Goal: Communication & Community: Participate in discussion

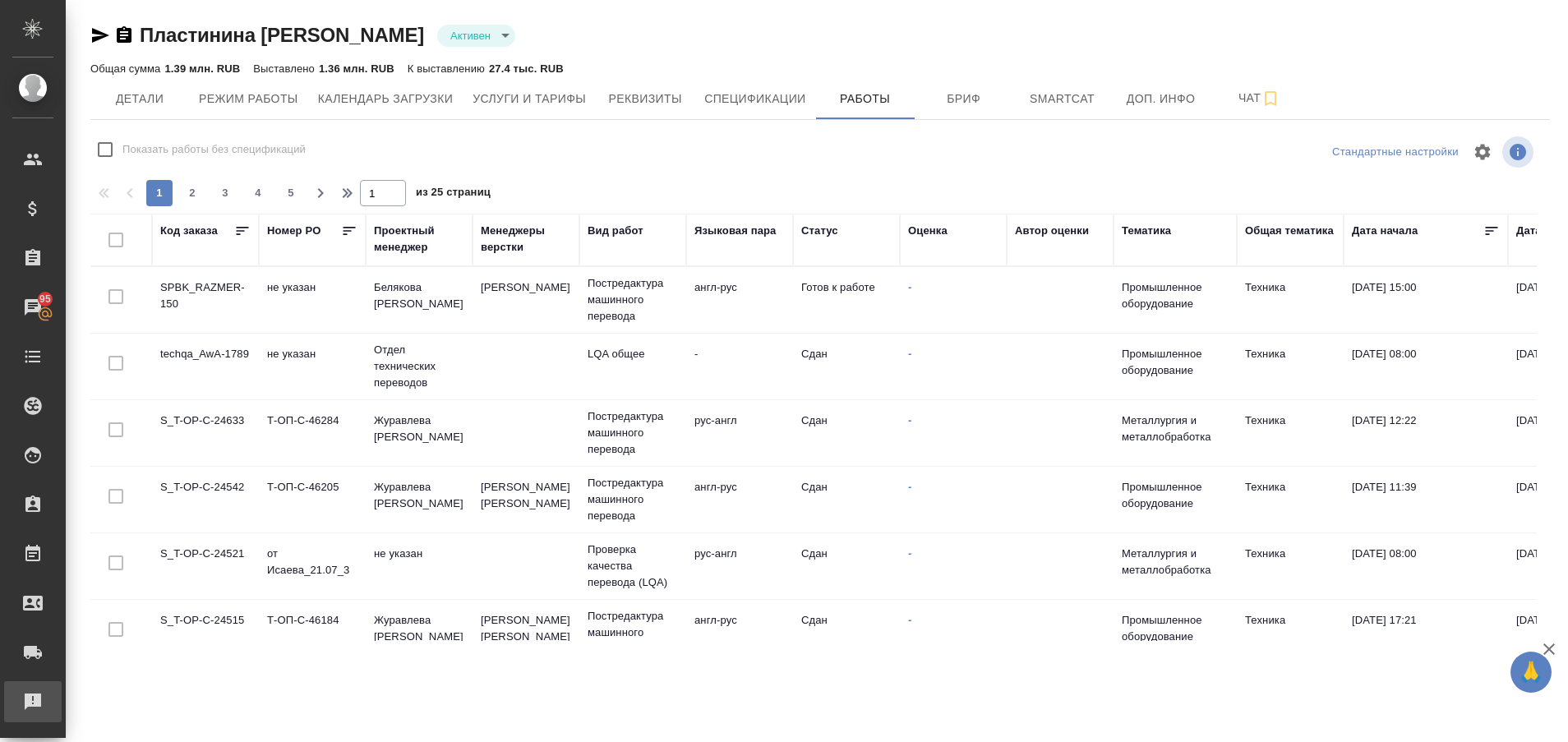
click at [33, 702] on div "Рекламации" at bounding box center [12, 702] width 41 height 24
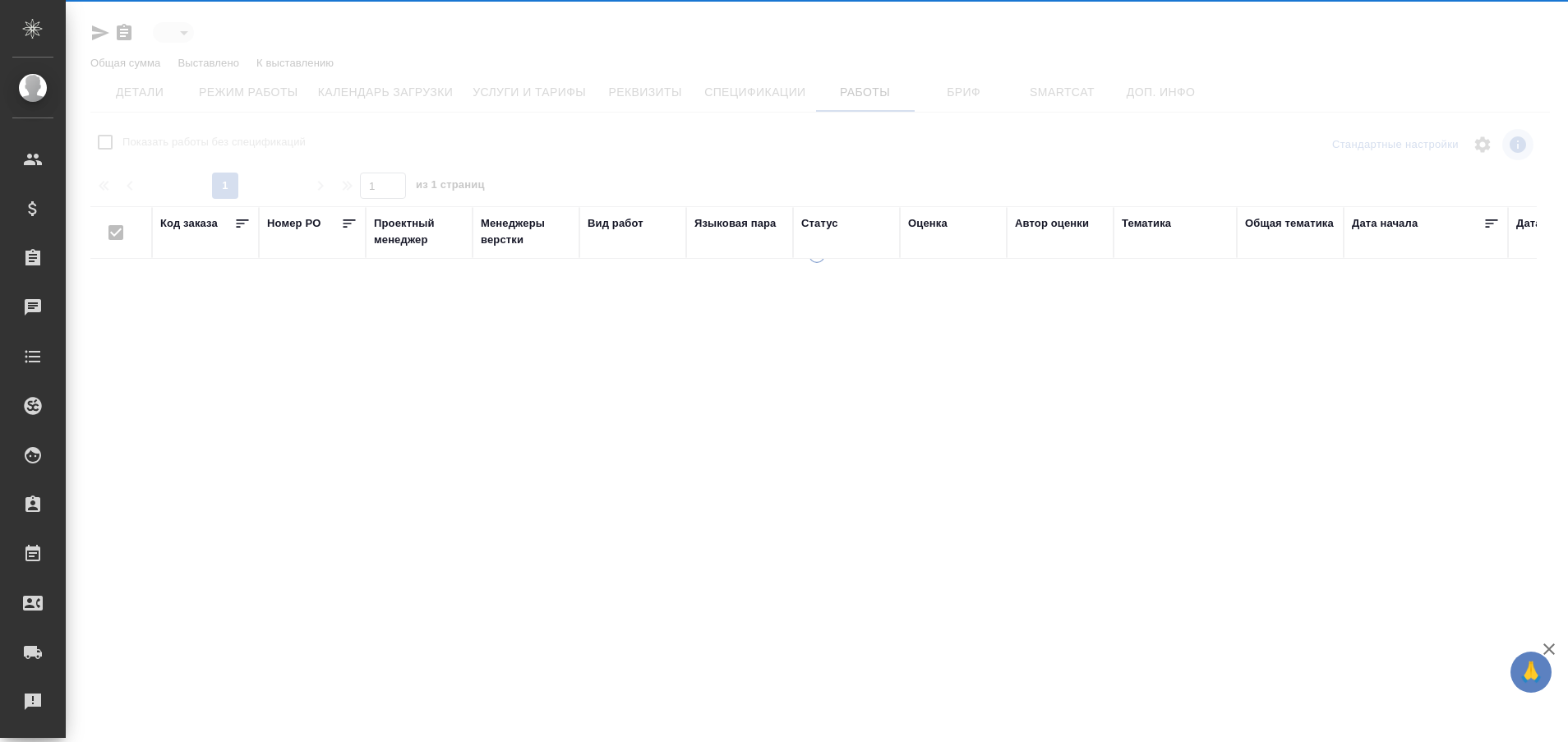
type input "active"
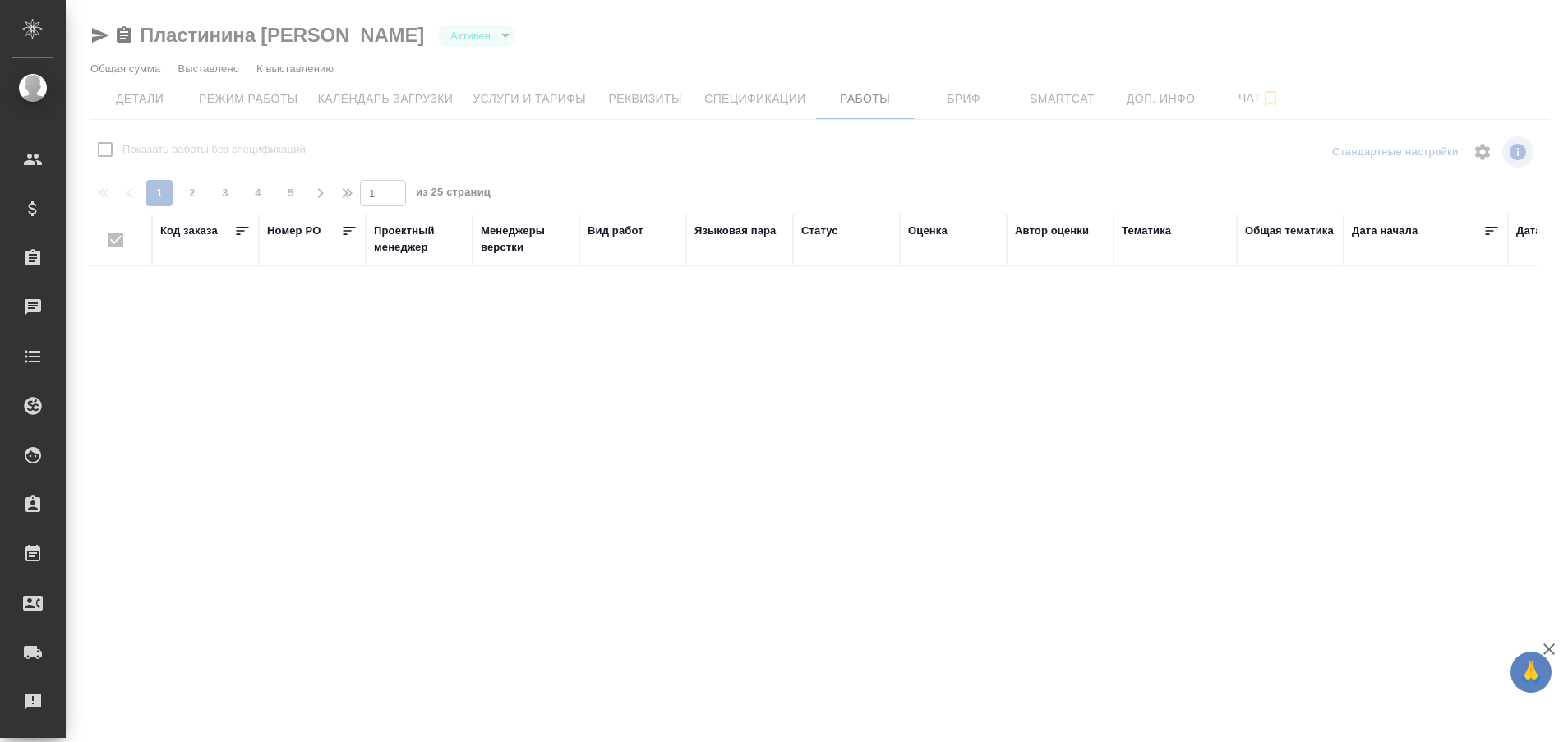
checkbox input "false"
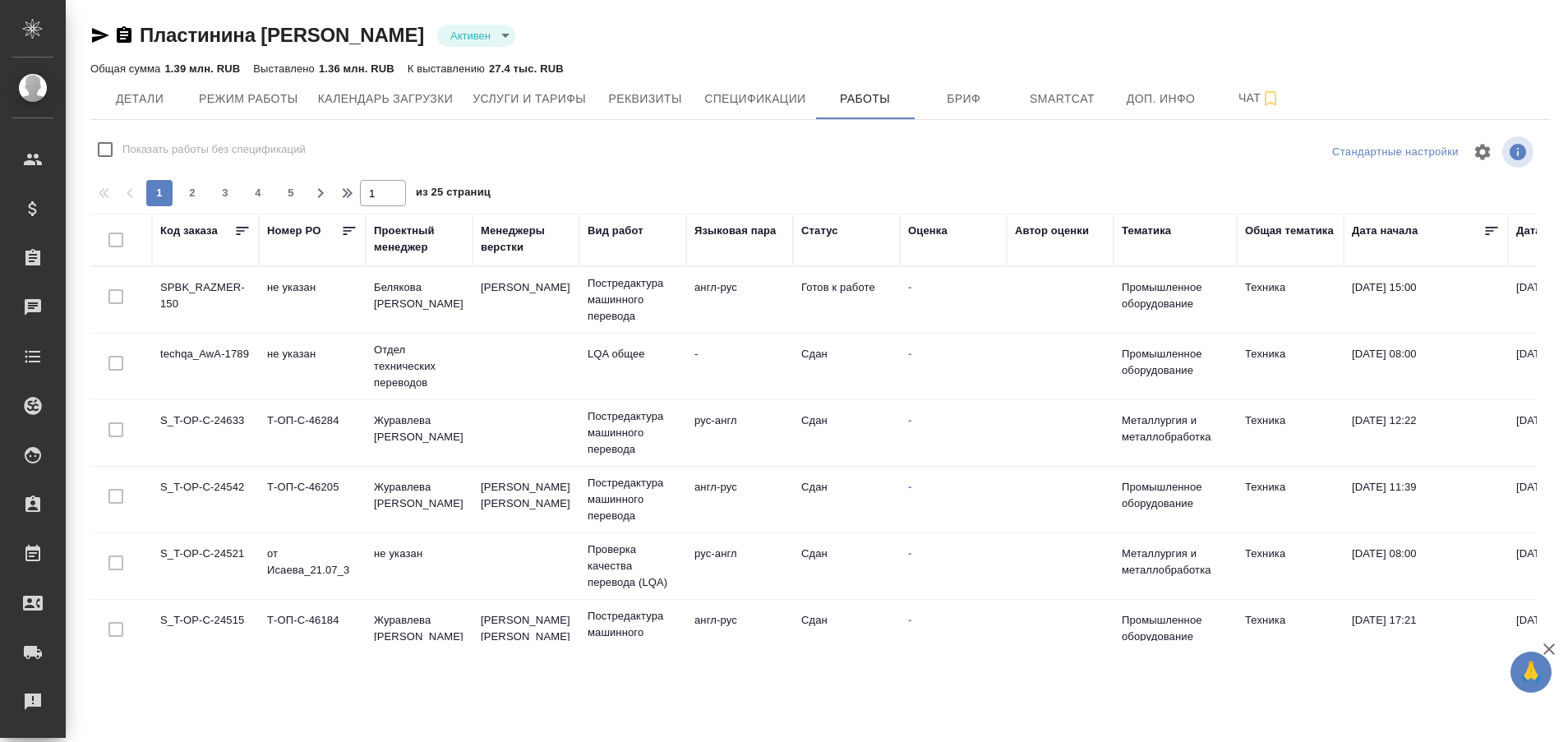
click at [215, 290] on td "SPBK_RAZMER-150" at bounding box center [205, 300] width 107 height 57
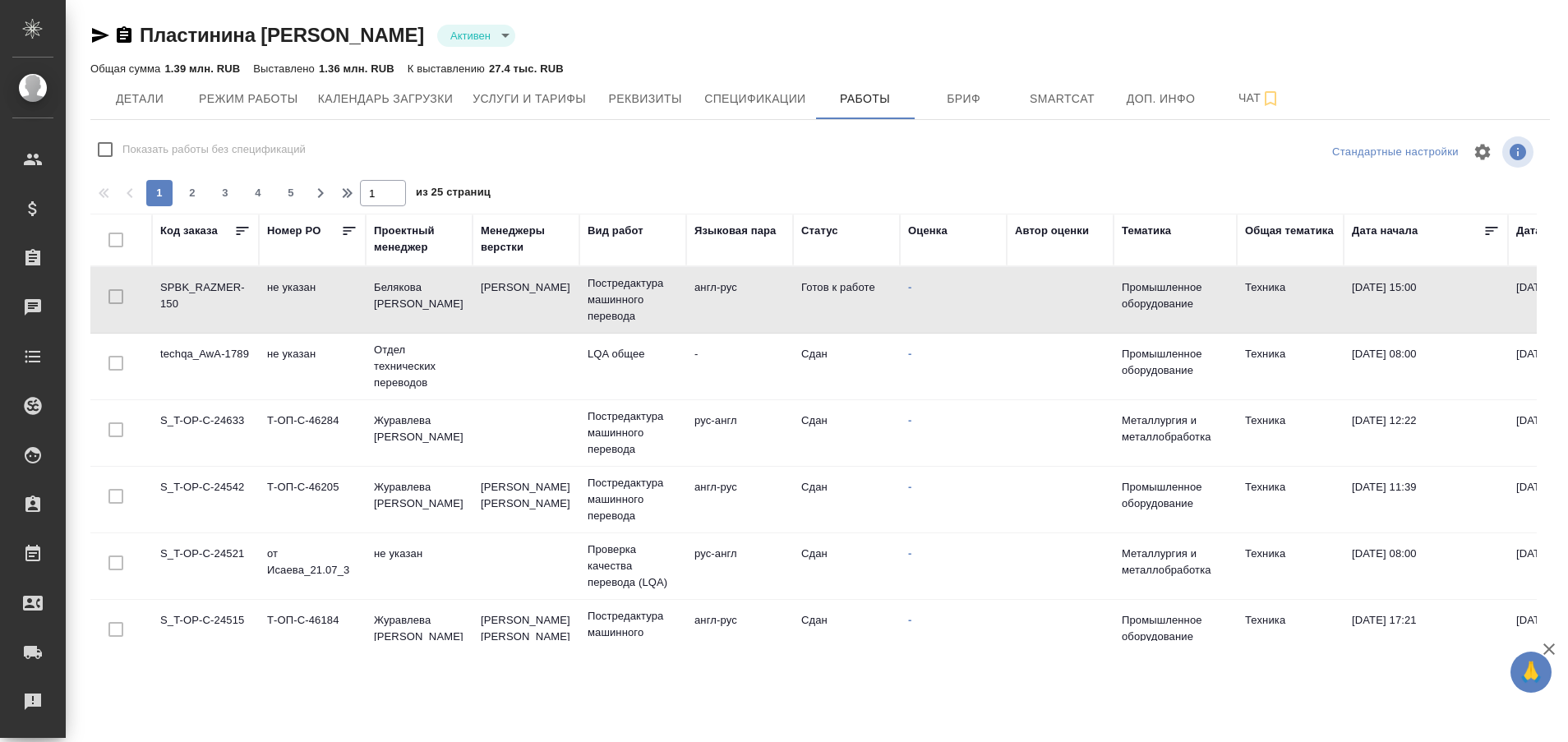
click at [215, 290] on td "SPBK_RAZMER-150" at bounding box center [205, 300] width 107 height 57
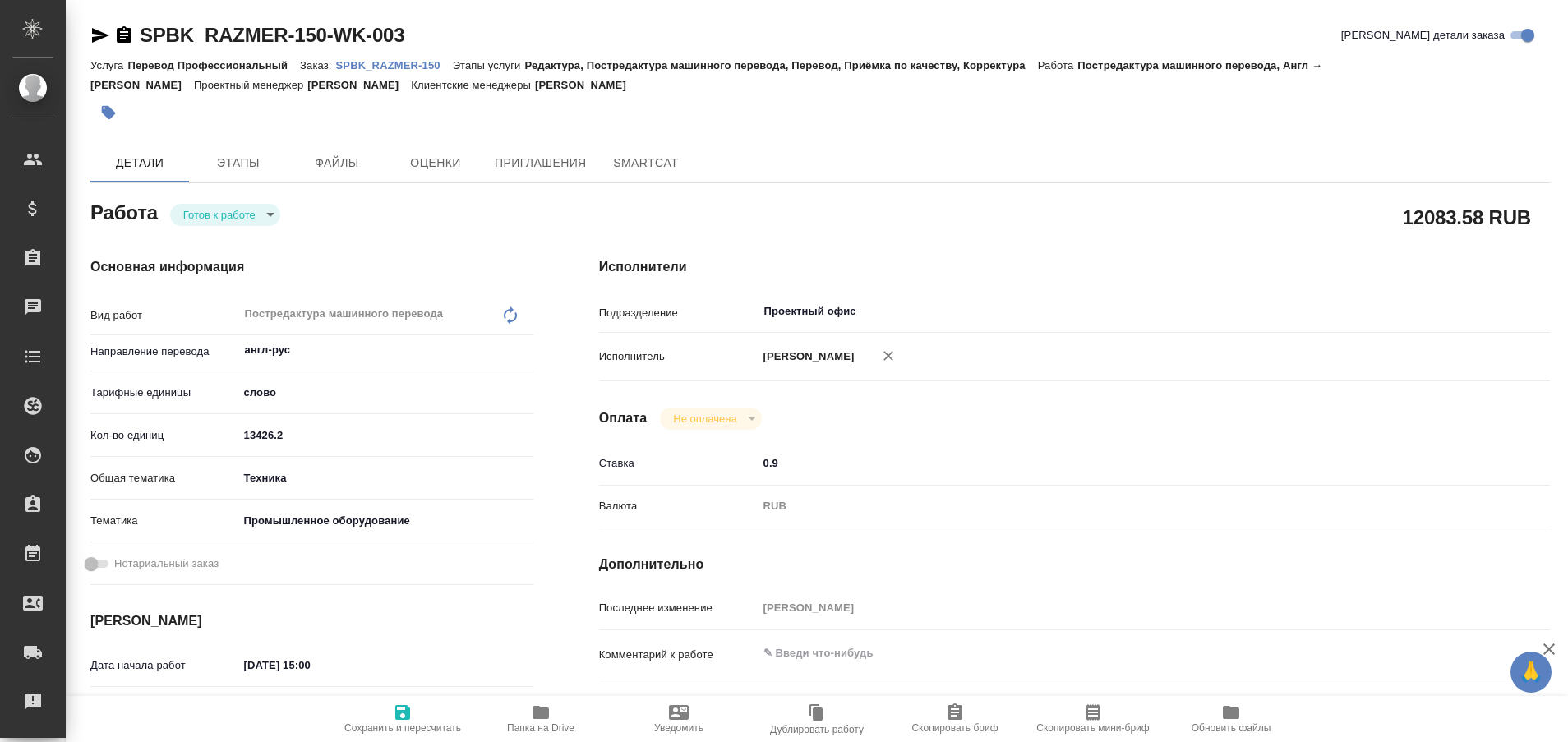
type textarea "x"
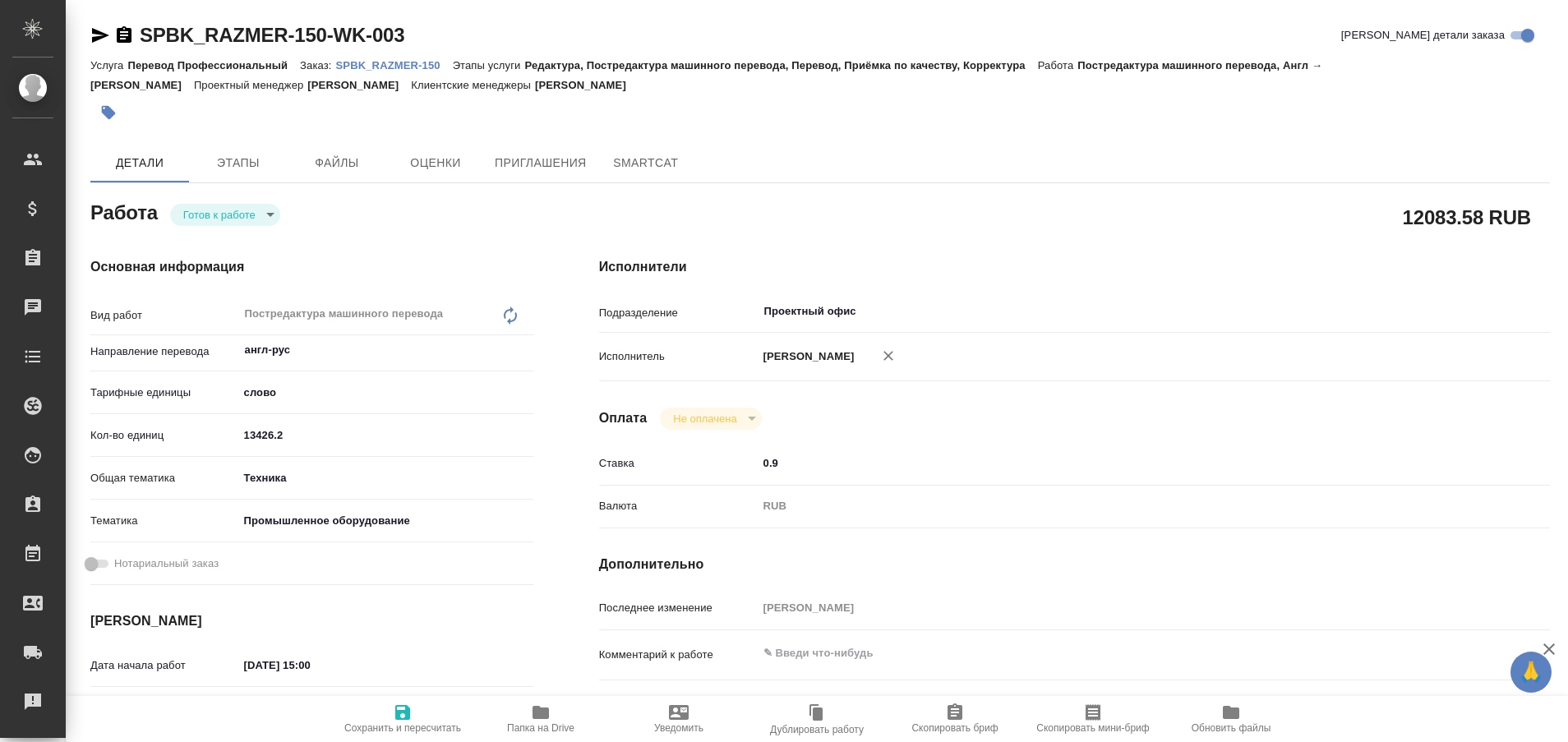
type textarea "x"
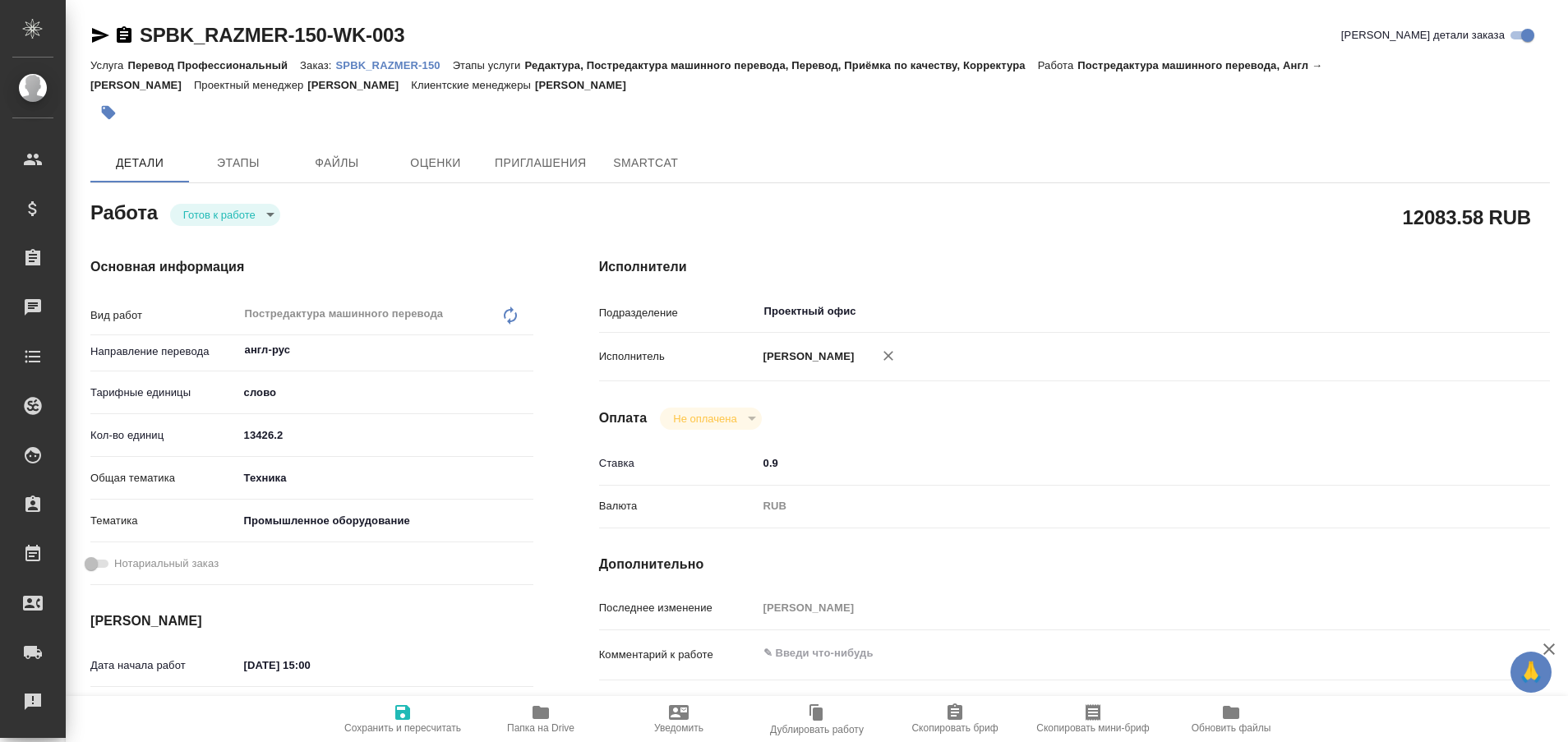
type textarea "x"
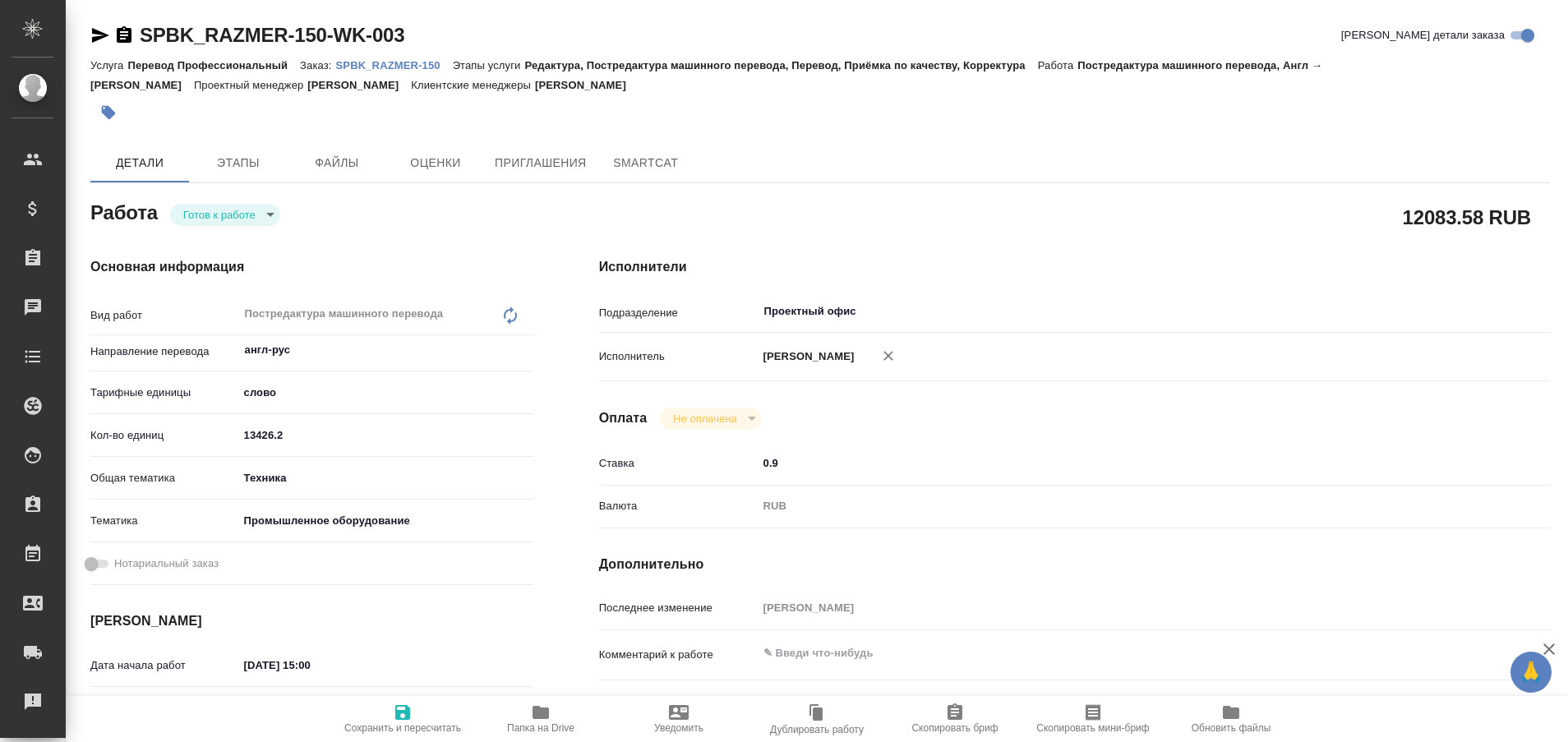
type textarea "x"
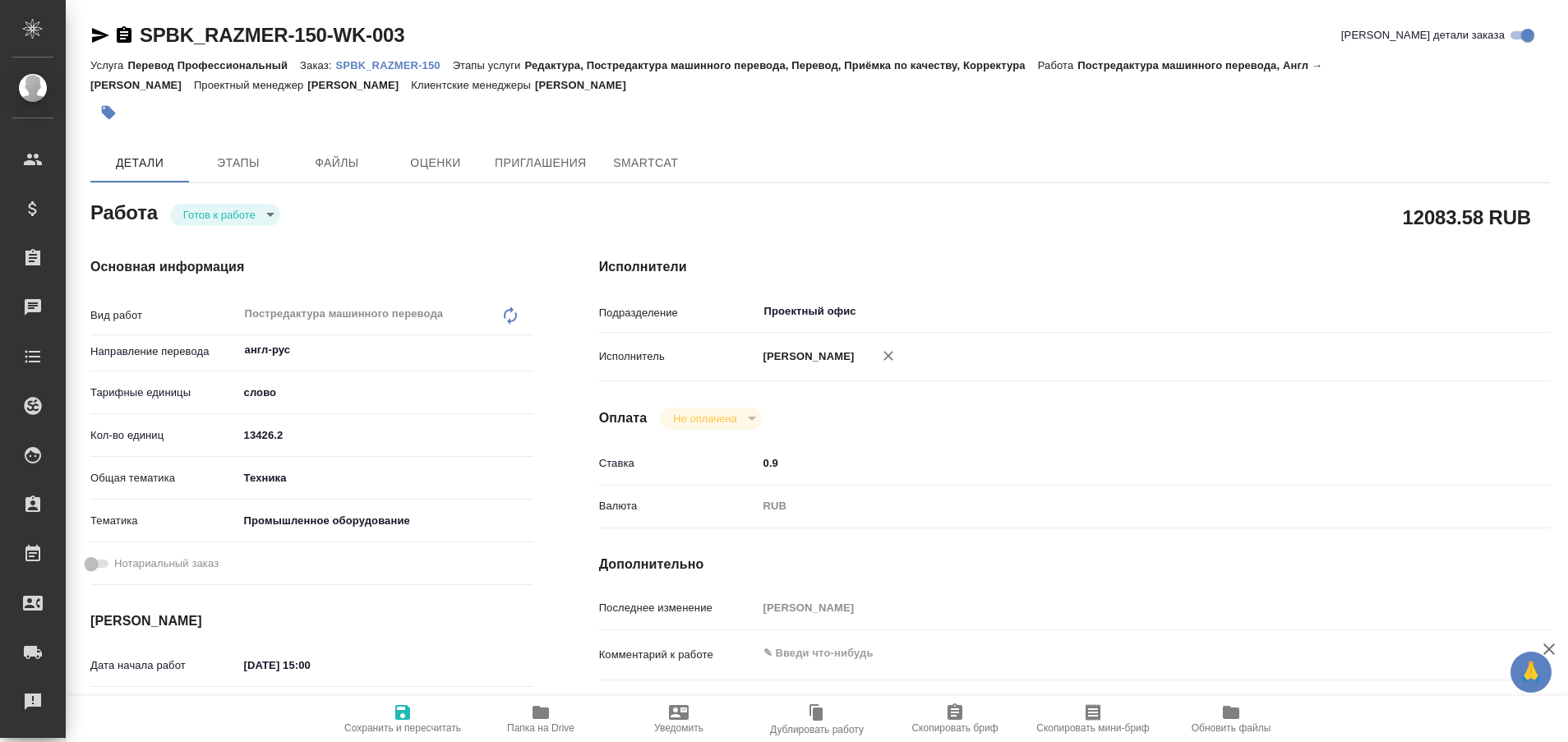
type textarea "x"
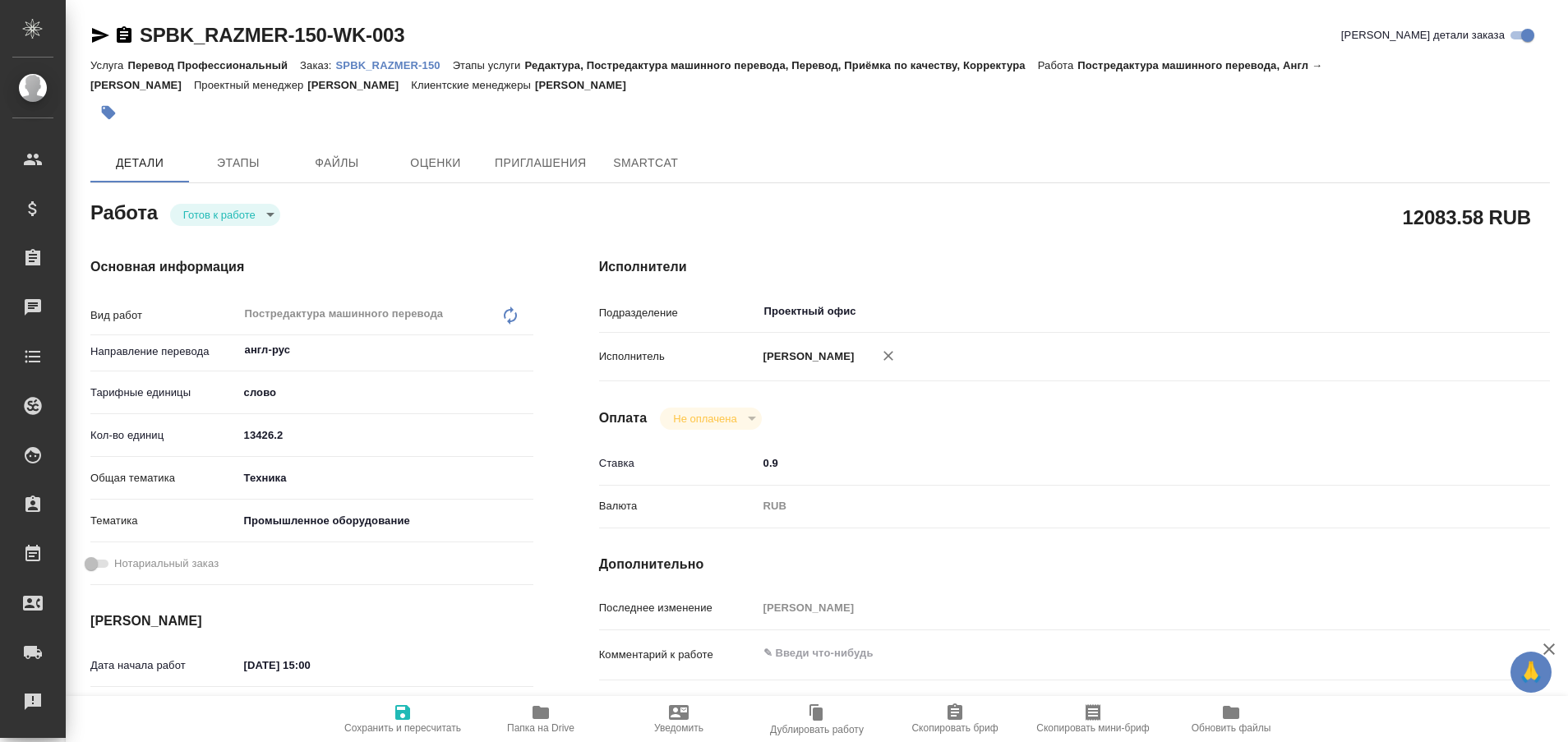
click at [385, 63] on p "SPBK_RAZMER-150" at bounding box center [394, 65] width 116 height 12
type textarea "x"
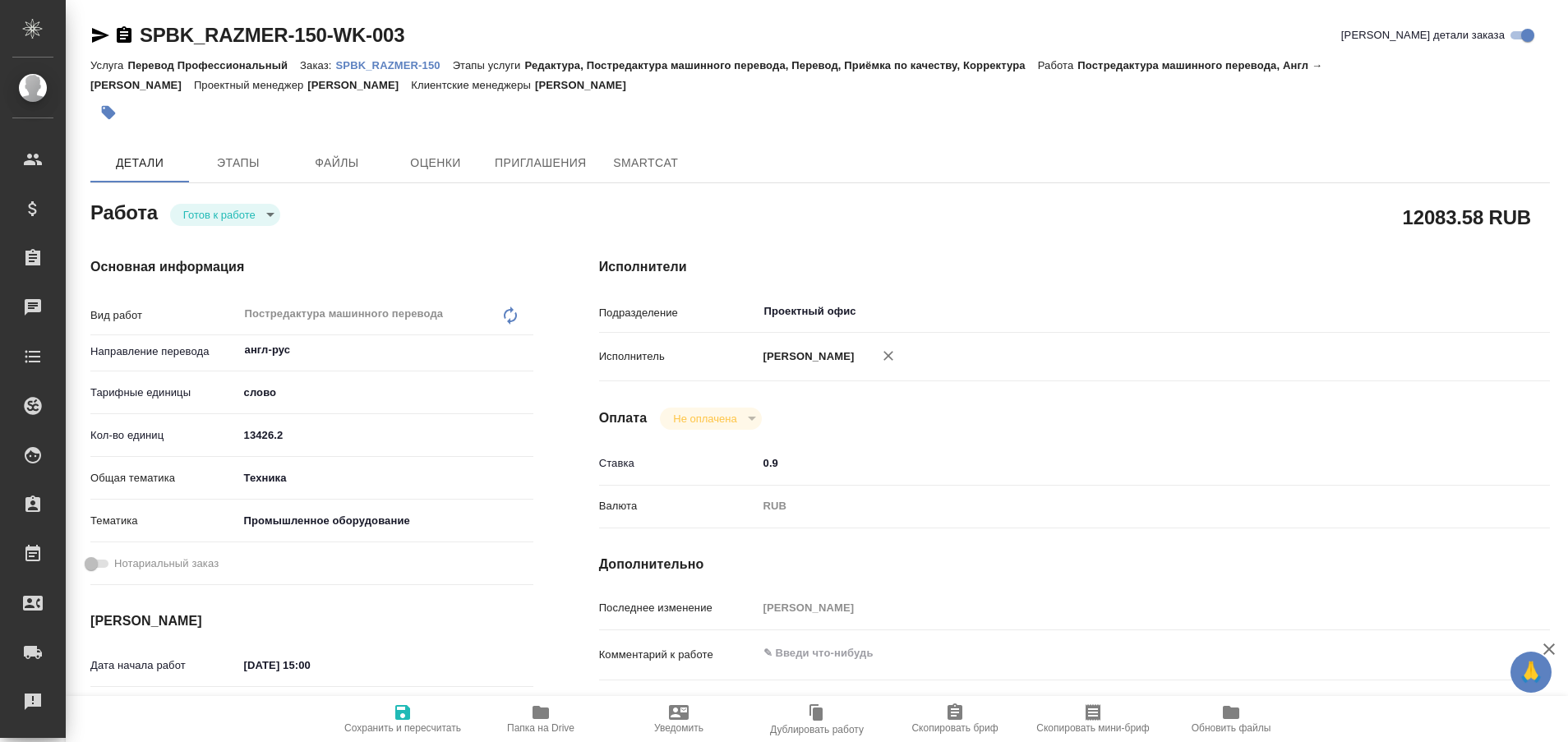
type textarea "x"
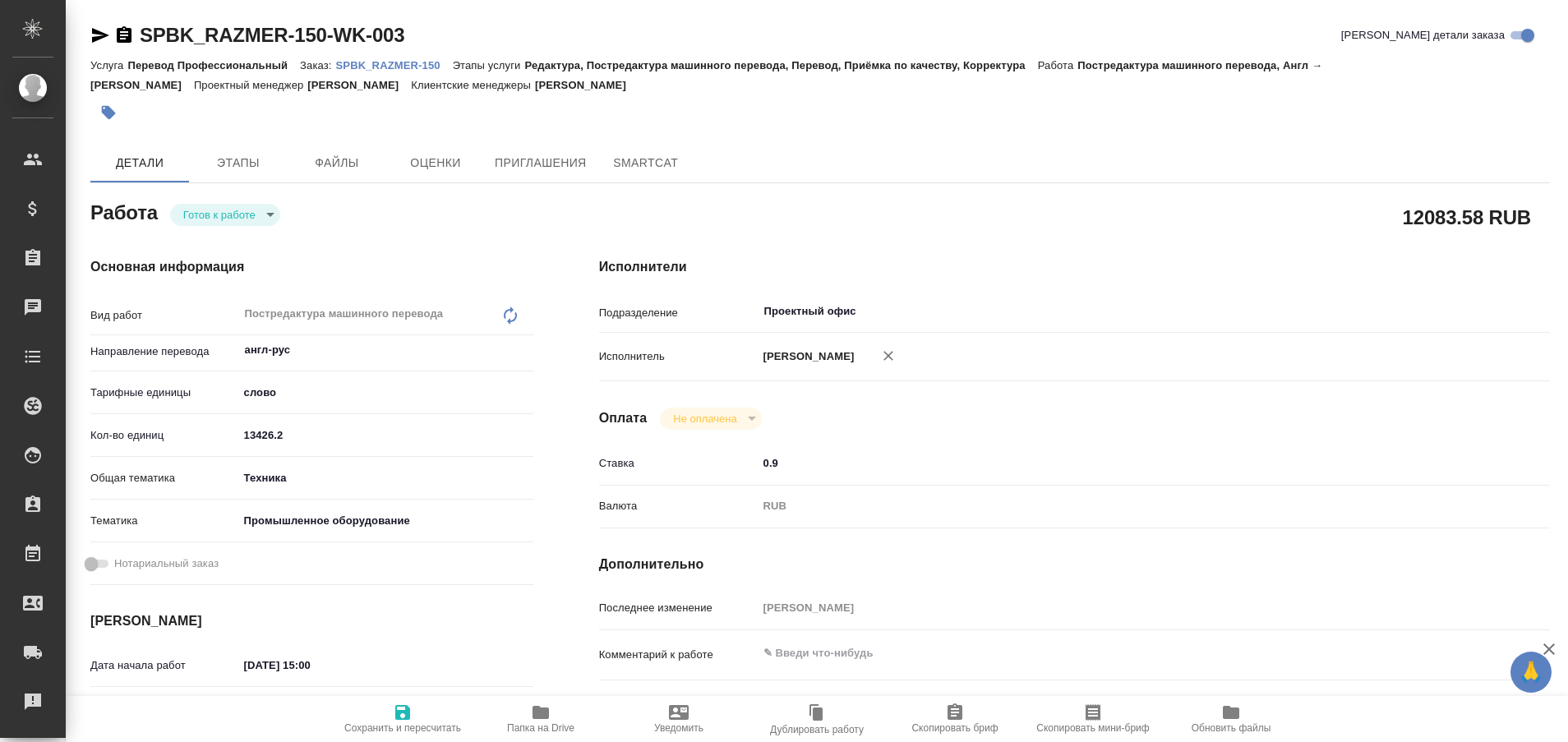
type textarea "x"
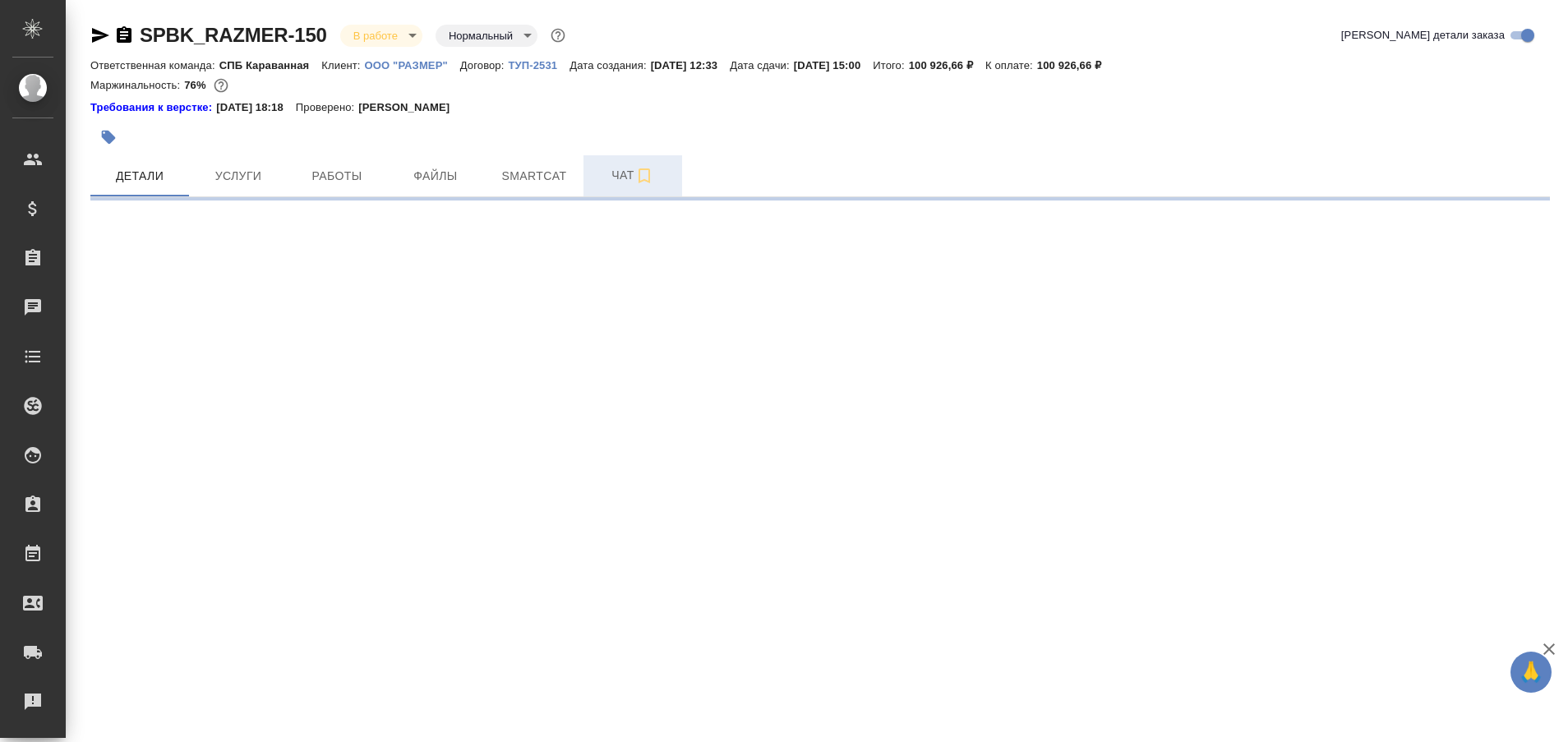
select select "RU"
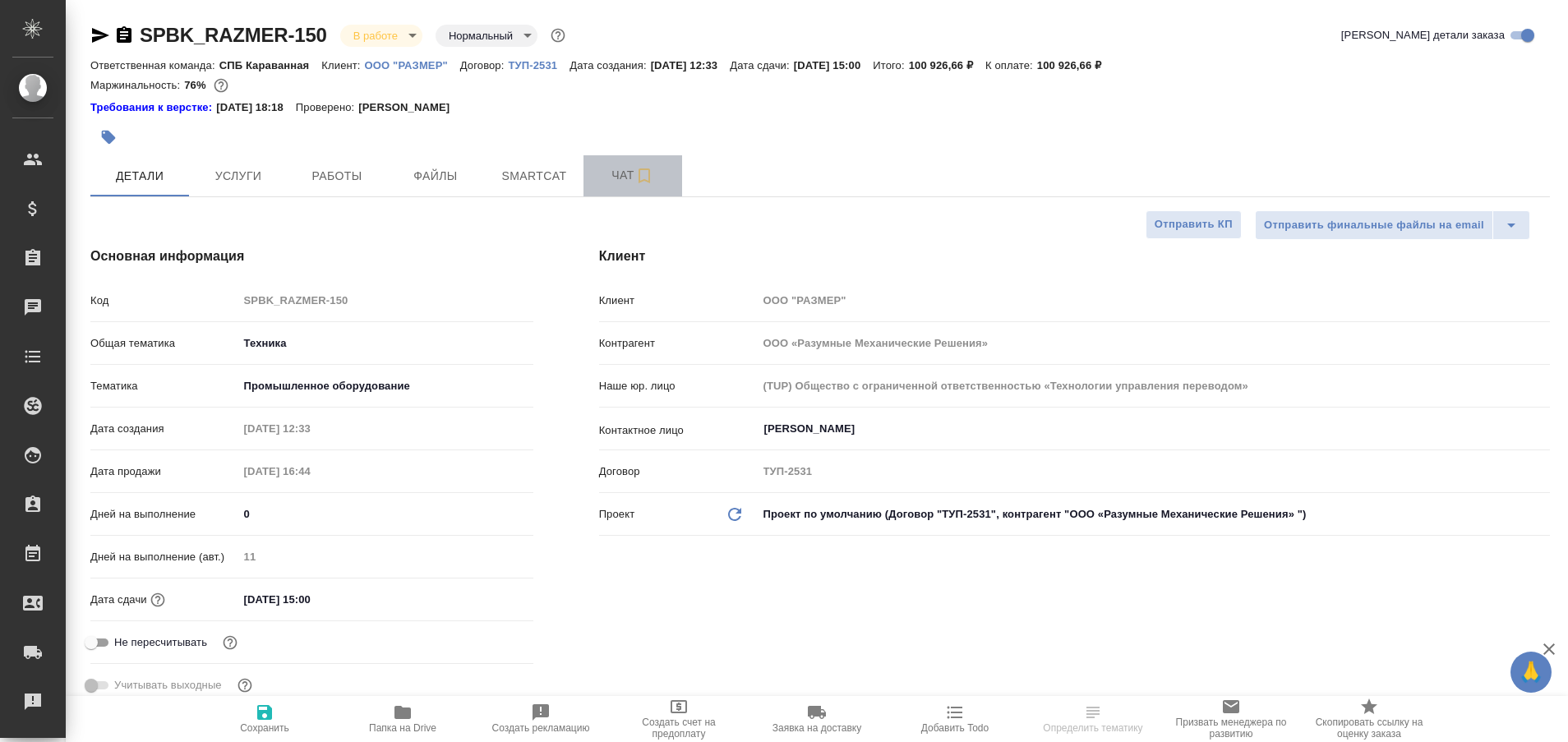
click at [618, 181] on span "Чат" at bounding box center [633, 175] width 79 height 21
type textarea "x"
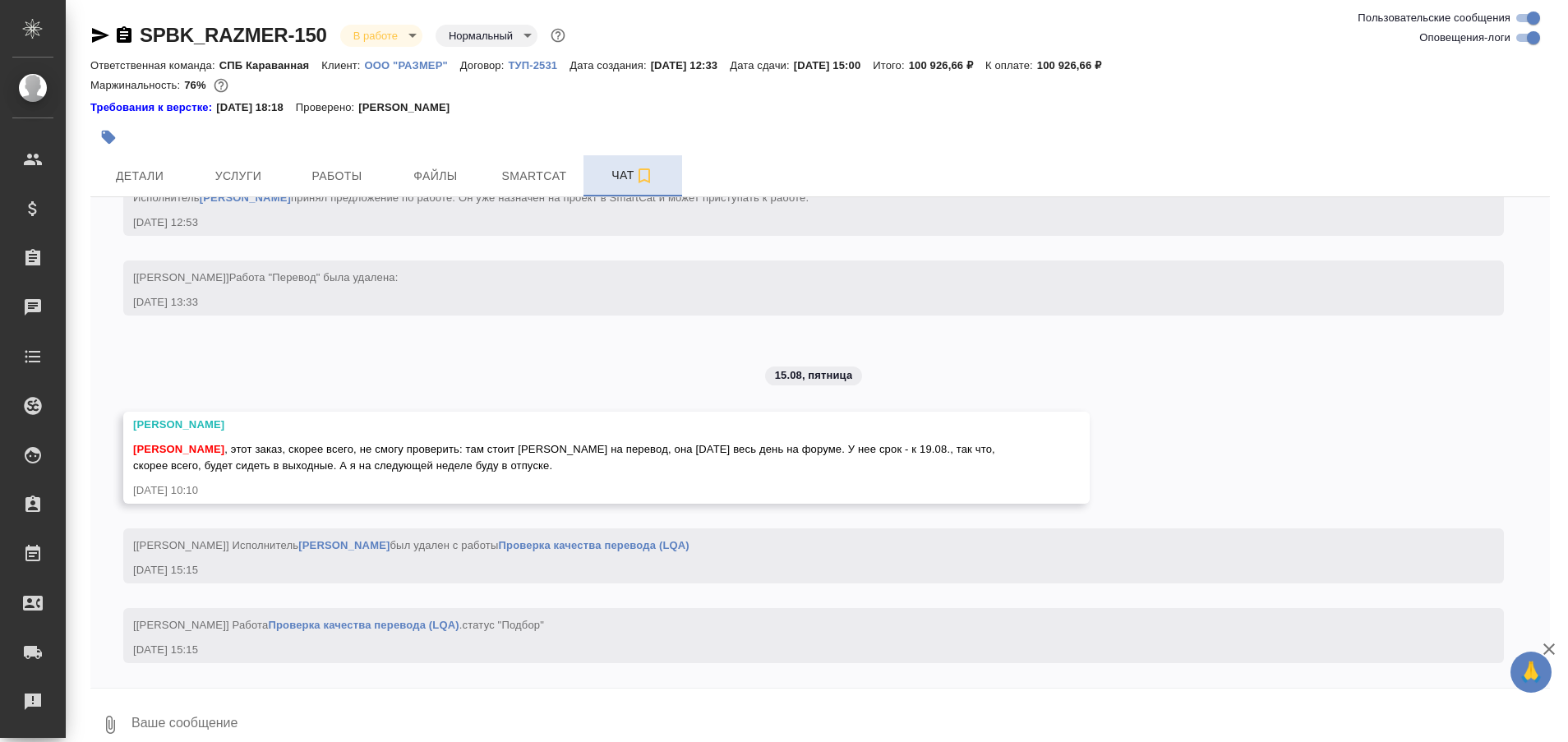
scroll to position [19289, 0]
